Goal: Entertainment & Leisure: Consume media (video, audio)

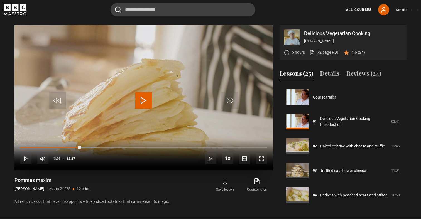
scroll to position [517, 0]
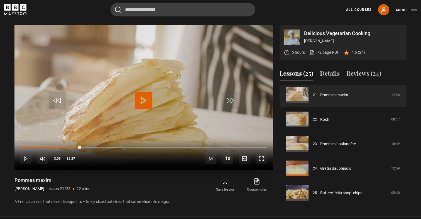
click at [141, 100] on span "Video Player" at bounding box center [143, 100] width 17 height 17
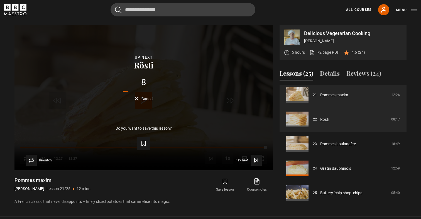
click at [329, 117] on link "Rösti" at bounding box center [324, 120] width 9 height 6
click at [325, 119] on link "Rösti" at bounding box center [324, 120] width 9 height 6
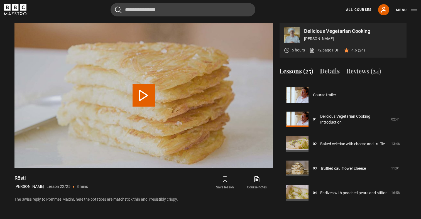
scroll to position [515, 0]
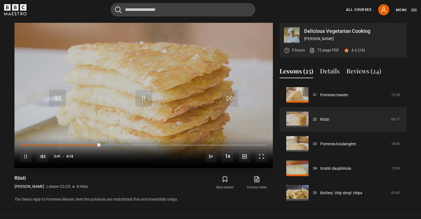
click at [146, 100] on span "Video Player" at bounding box center [143, 98] width 17 height 17
